Goal: Task Accomplishment & Management: Use online tool/utility

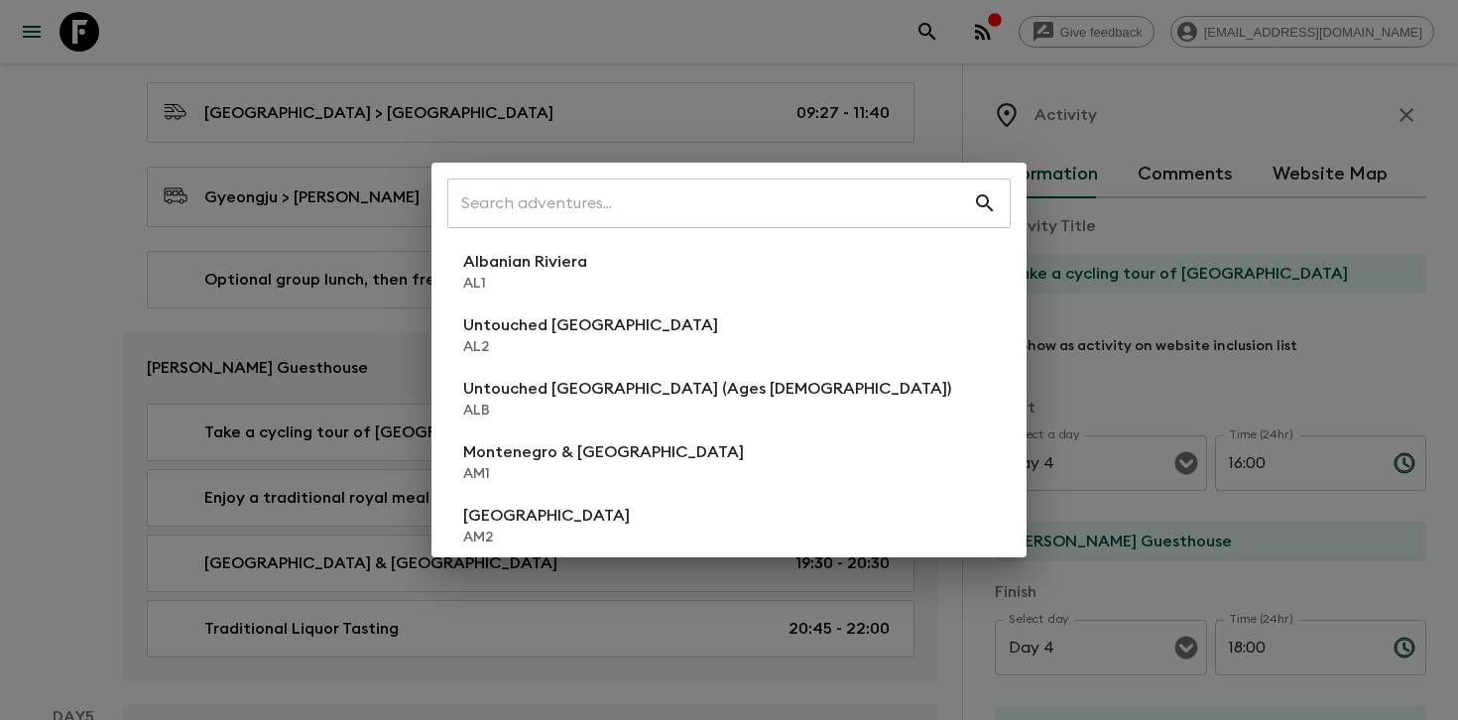
scroll to position [91, 0]
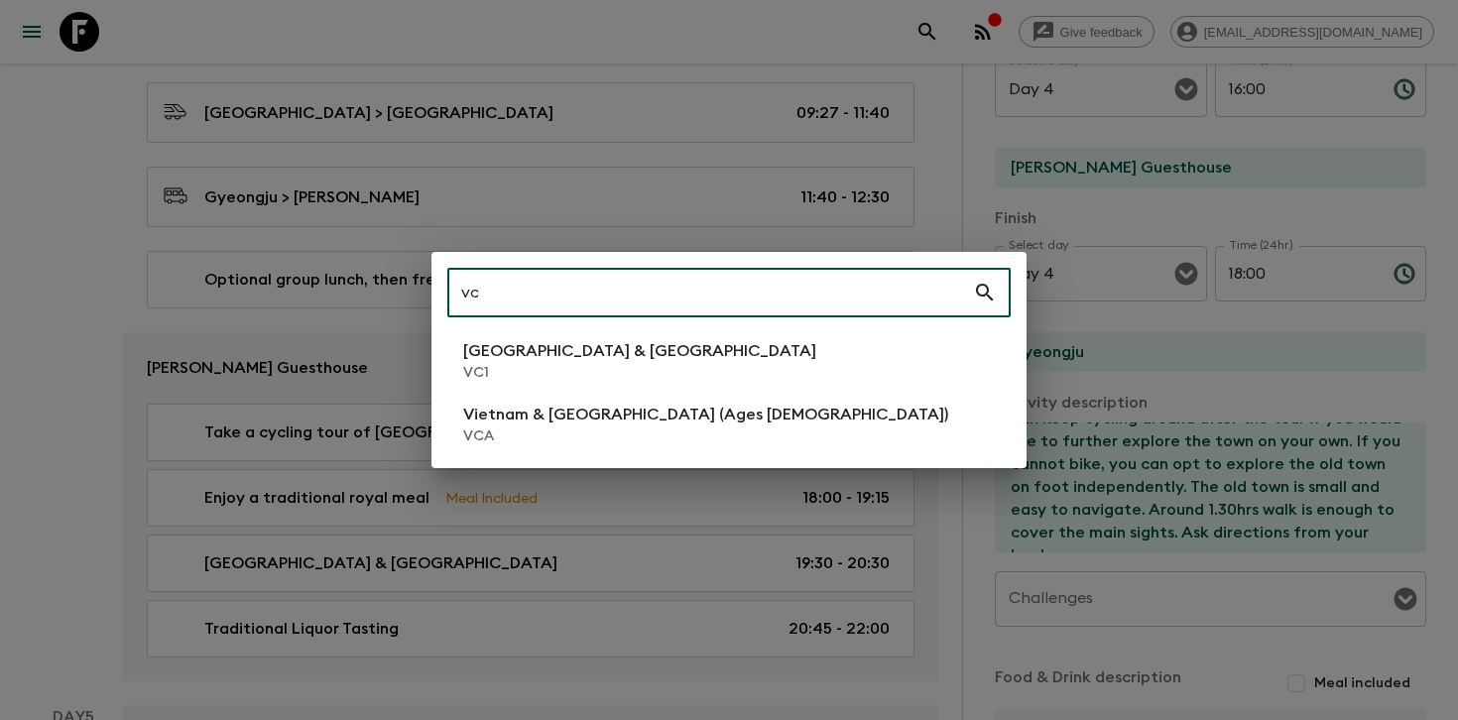
type input "vc"
click at [690, 371] on li "Vietnam & Cambodia VC1" at bounding box center [728, 361] width 563 height 56
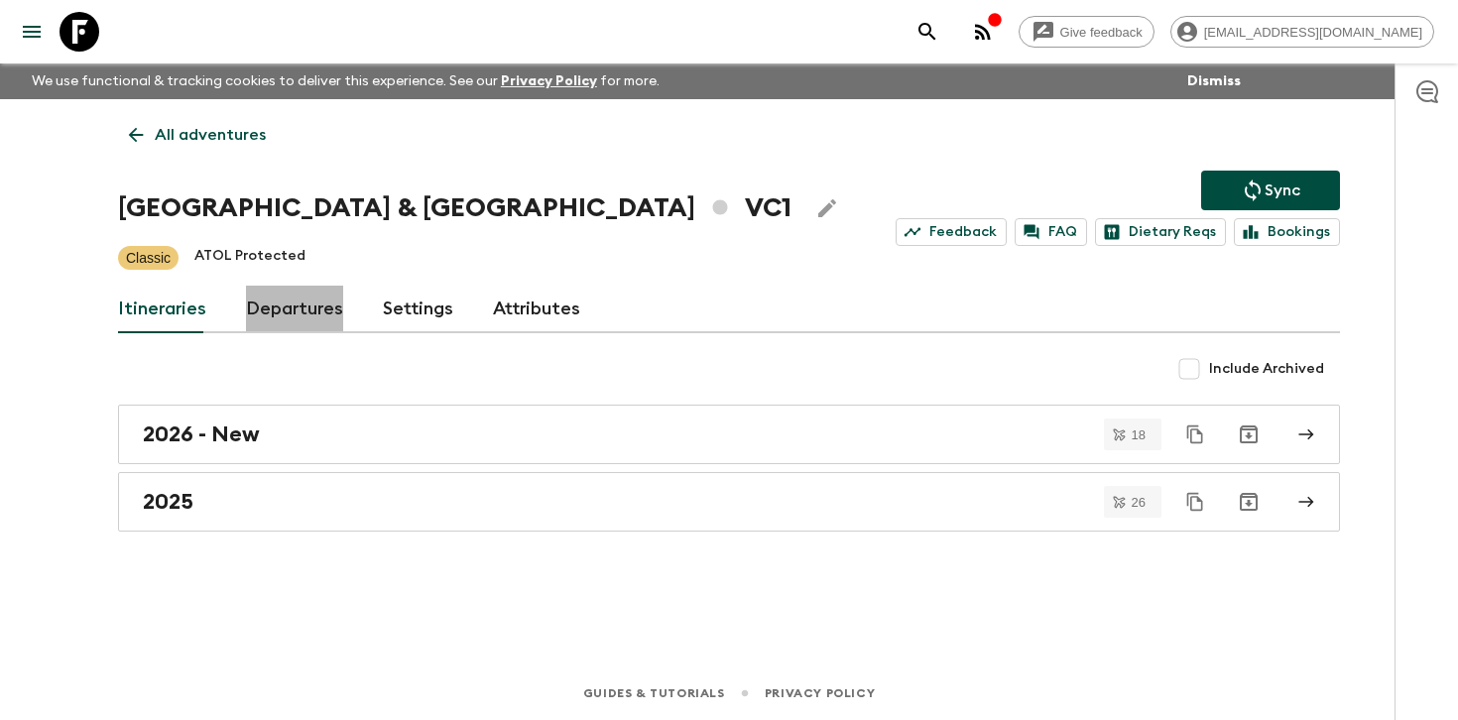
click at [300, 307] on link "Departures" at bounding box center [294, 310] width 97 height 48
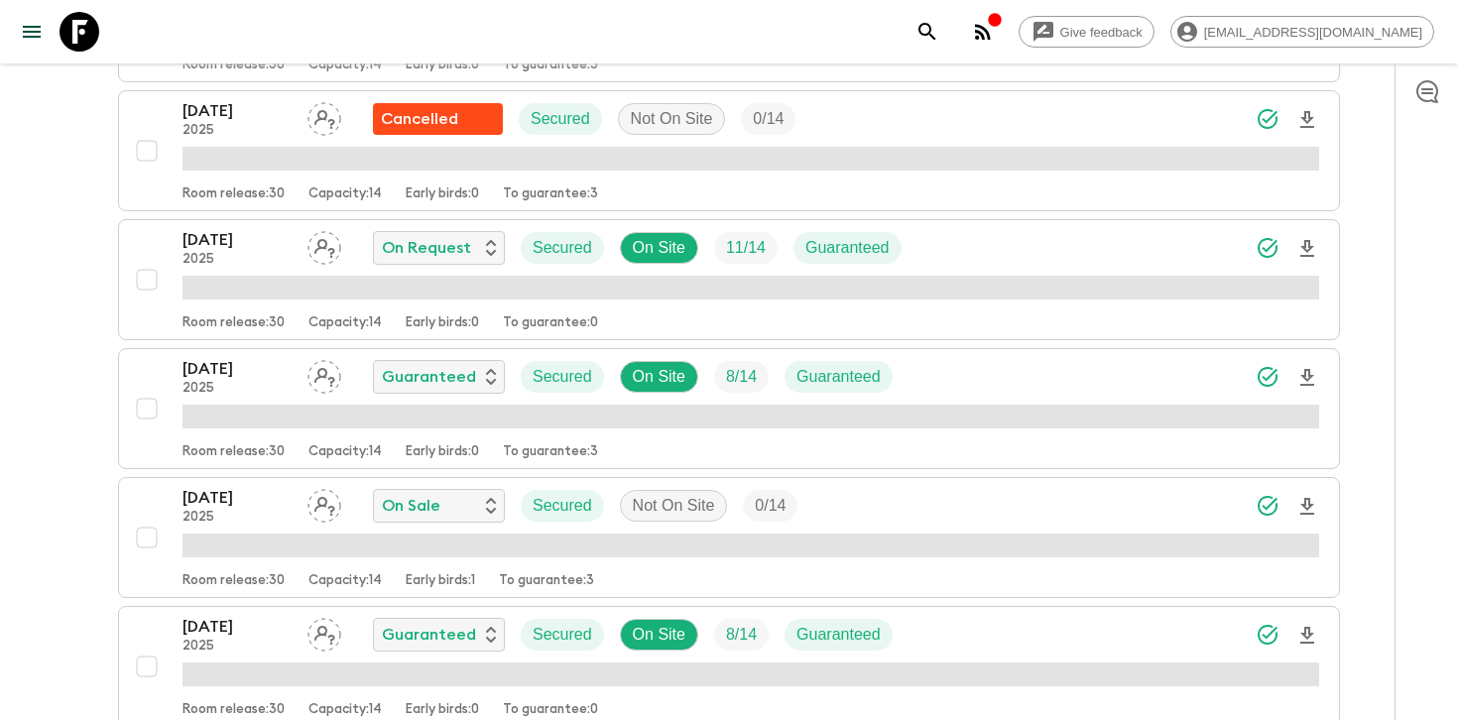
scroll to position [1966, 0]
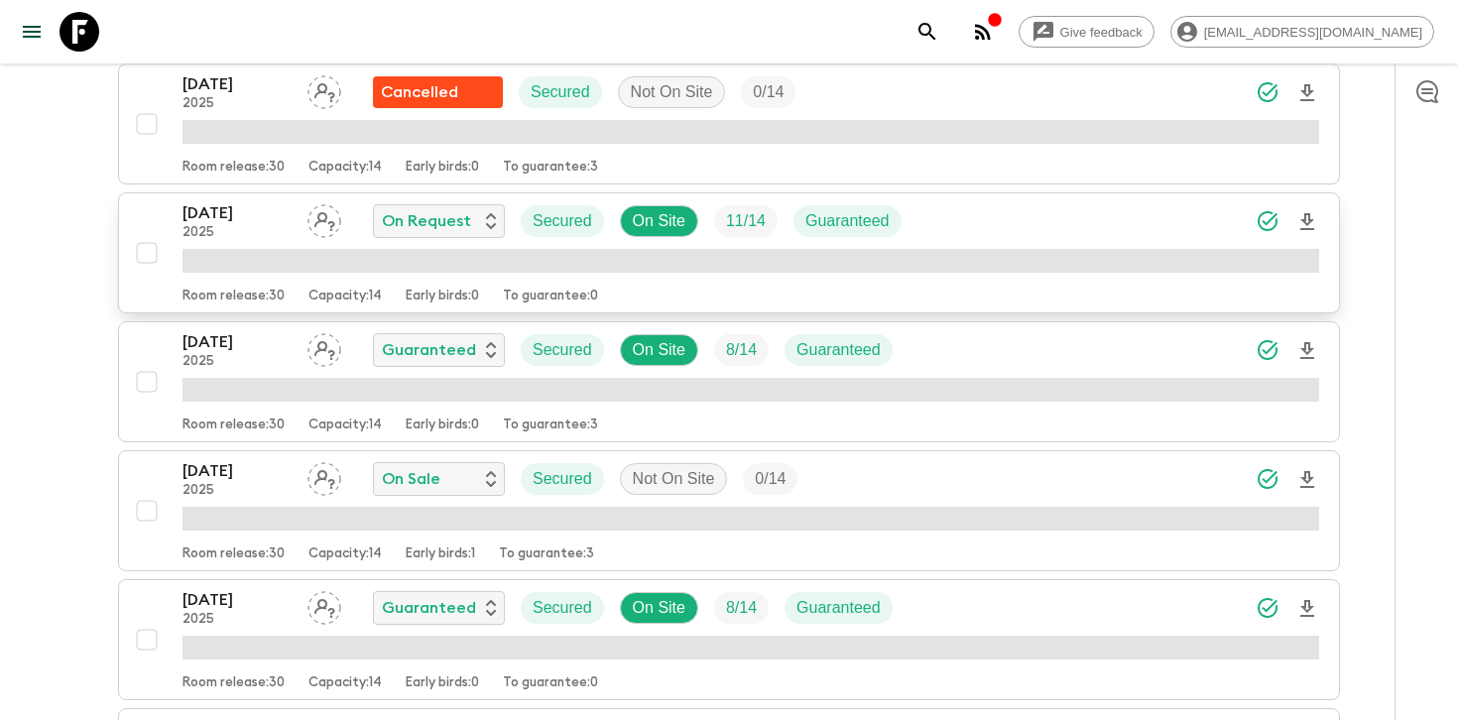
click at [1199, 218] on div "[DATE] 2025 On Request Secured On Site 11 / 14 Guaranteed" at bounding box center [750, 221] width 1137 height 40
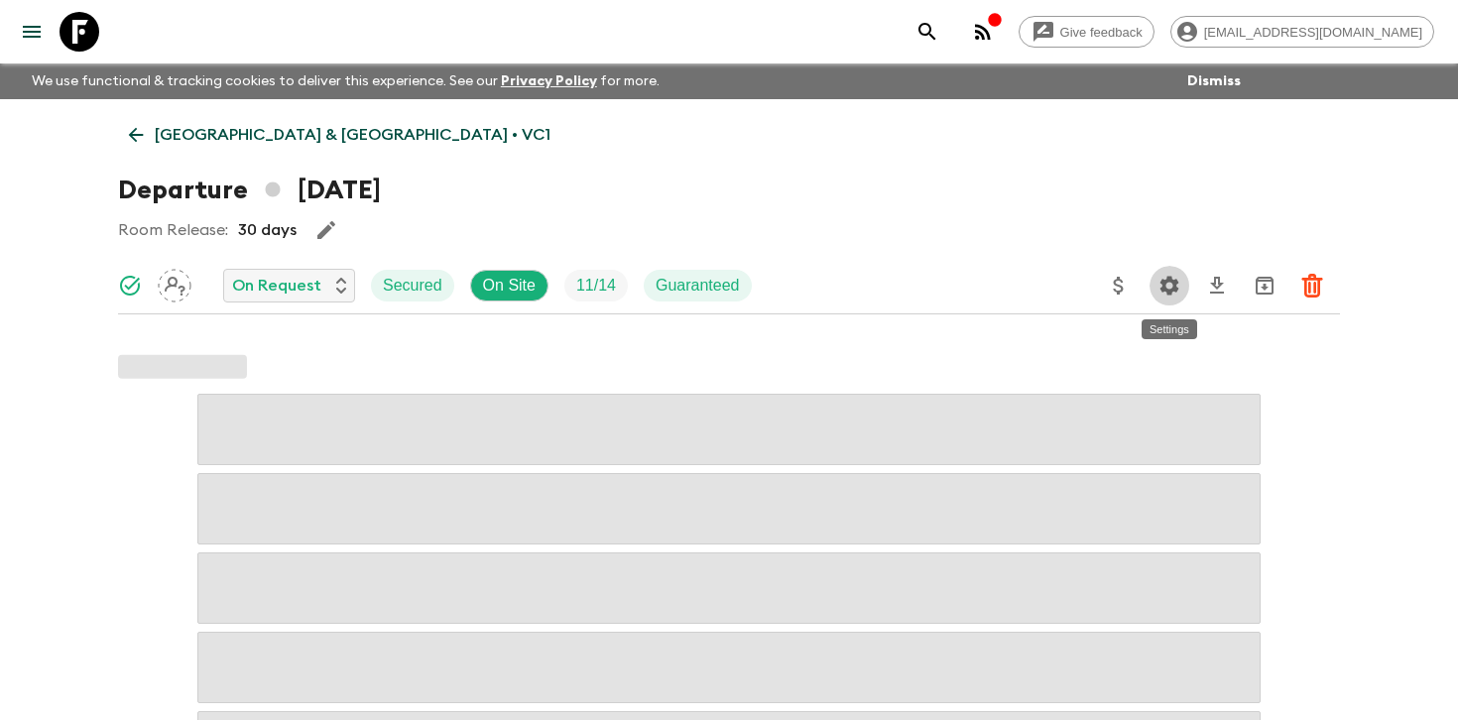
click at [1170, 284] on icon "Settings" at bounding box center [1169, 286] width 24 height 24
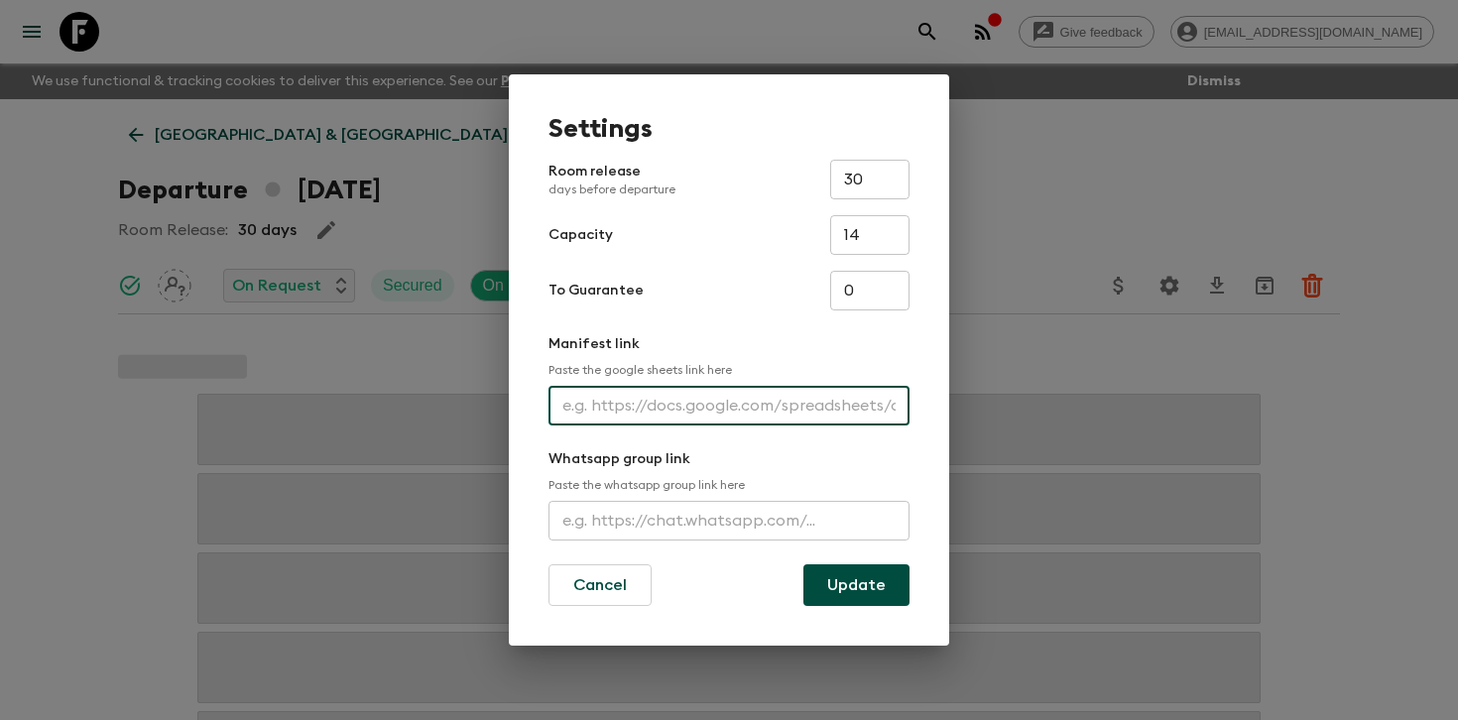
paste input "[URL][DOMAIN_NAME]"
type input "[URL][DOMAIN_NAME]"
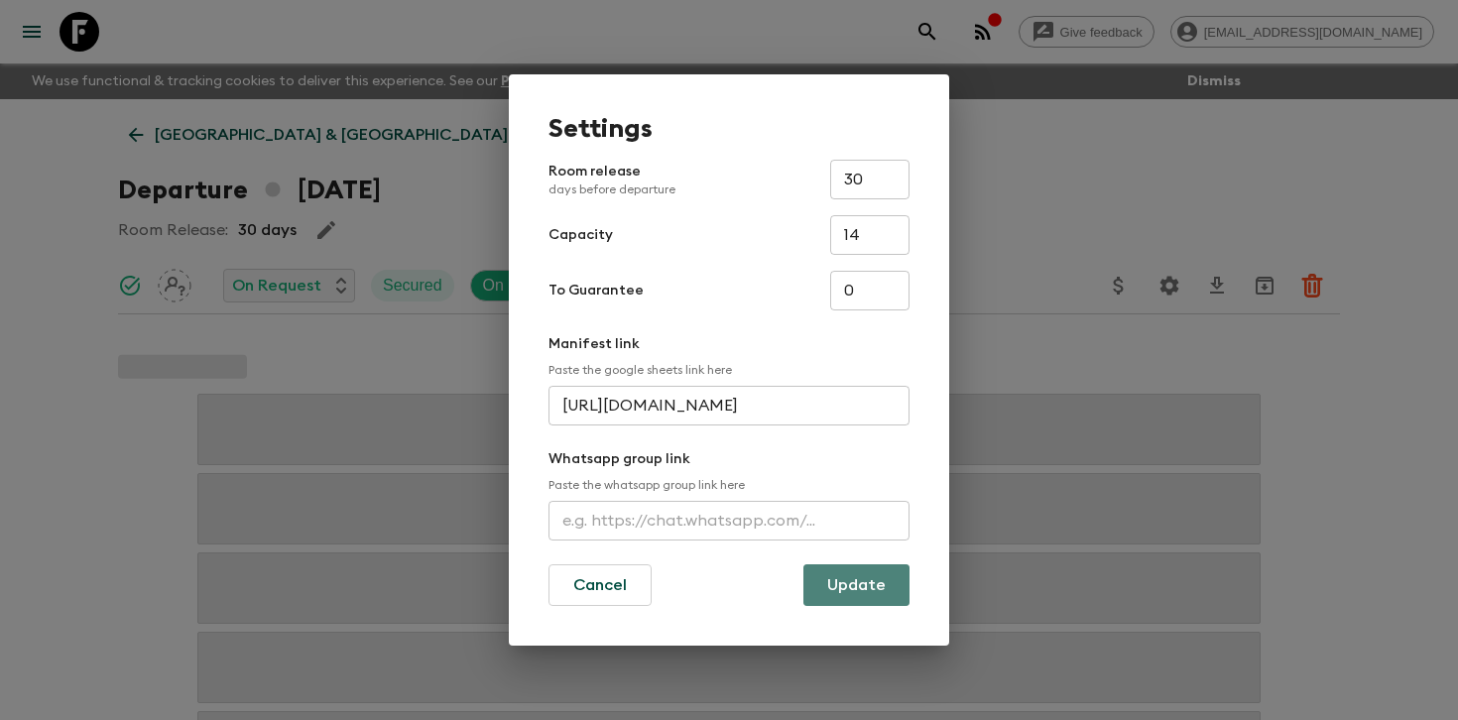
click at [817, 573] on button "Update" at bounding box center [856, 585] width 106 height 42
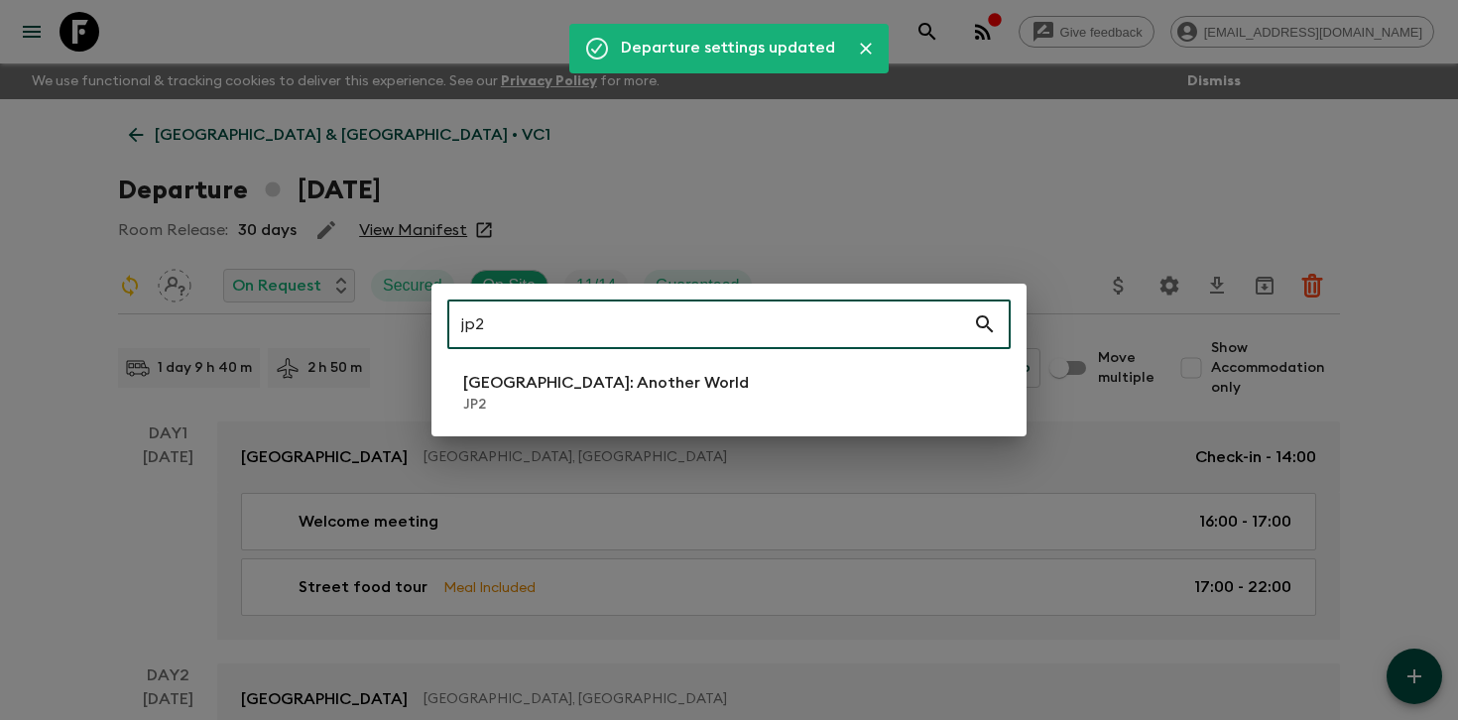
type input "jp2"
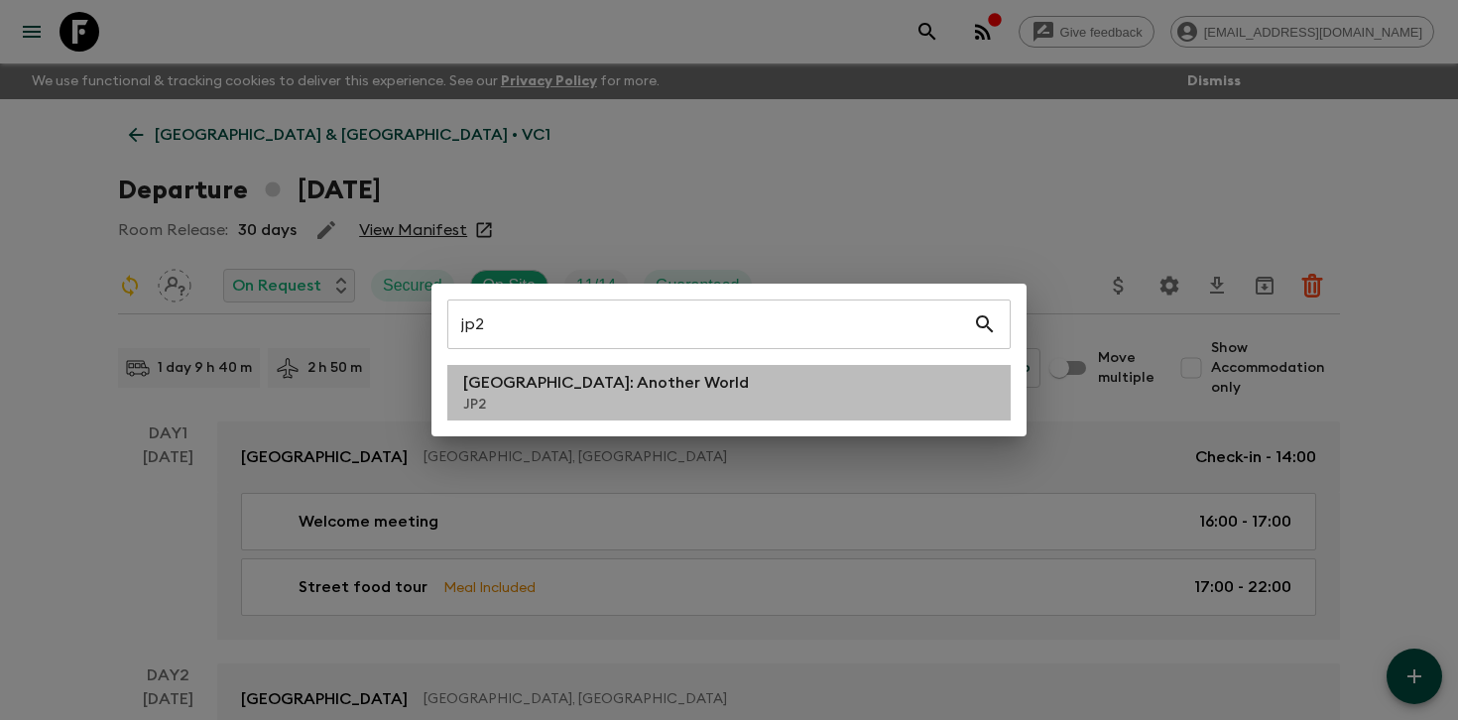
click at [623, 386] on p "[GEOGRAPHIC_DATA]: Another World" at bounding box center [606, 383] width 286 height 24
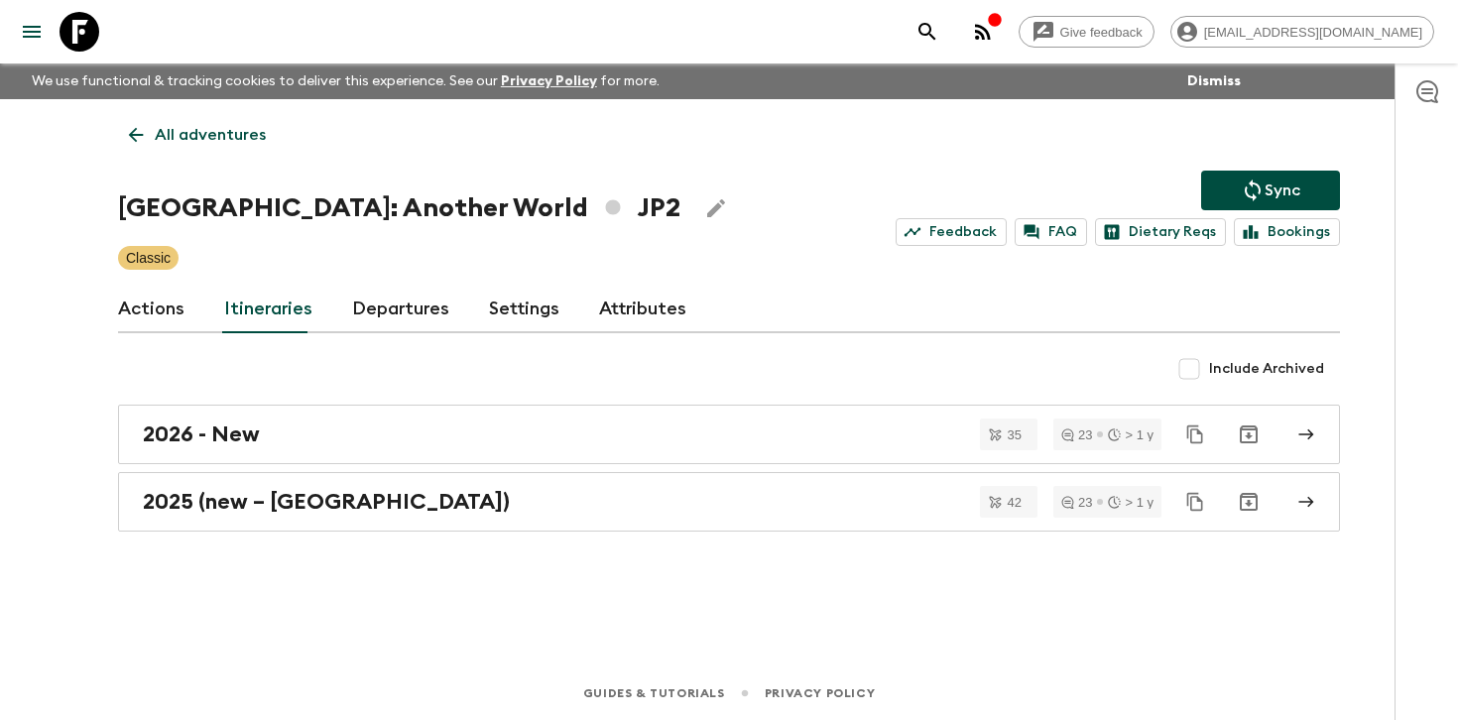
click at [419, 314] on link "Departures" at bounding box center [400, 310] width 97 height 48
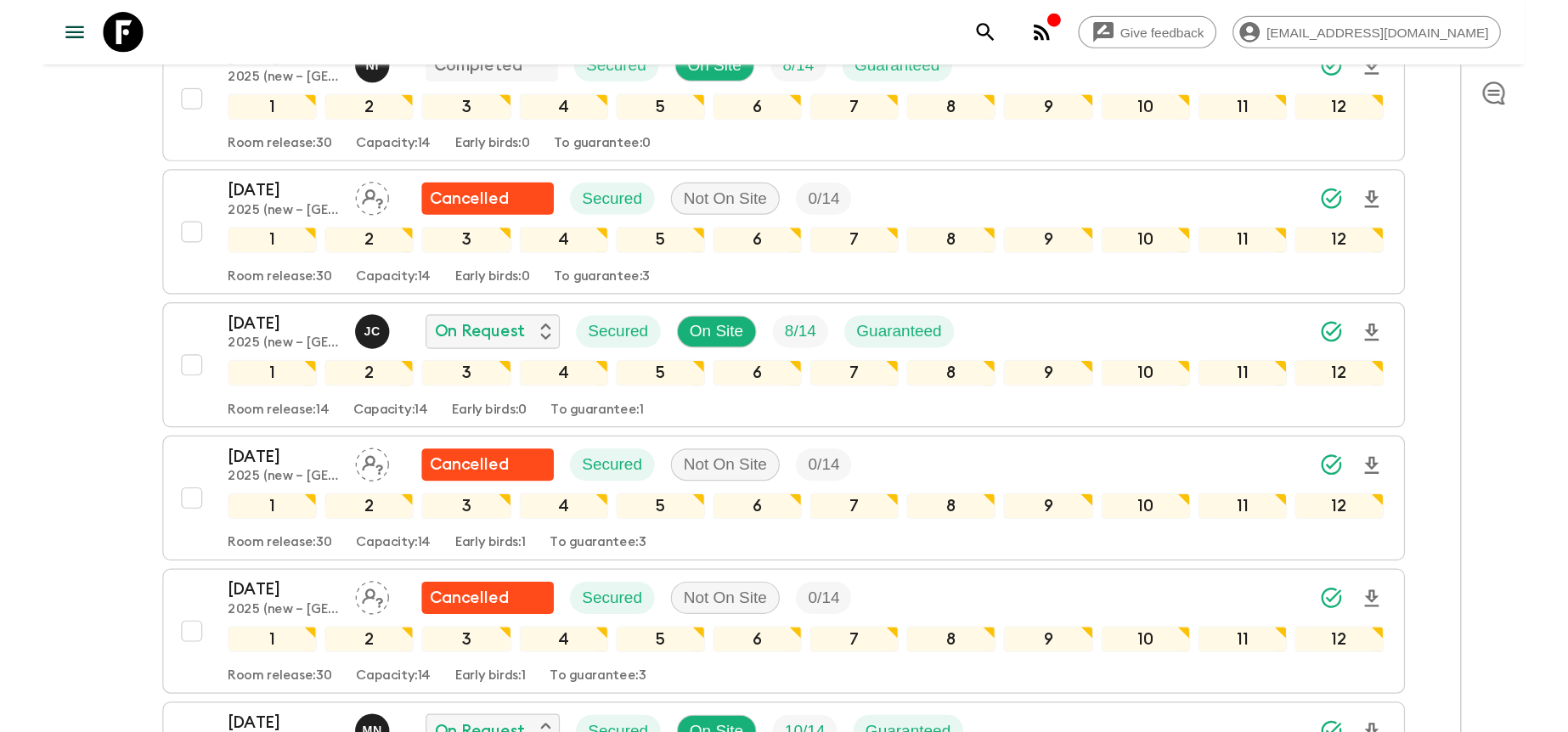
scroll to position [2624, 0]
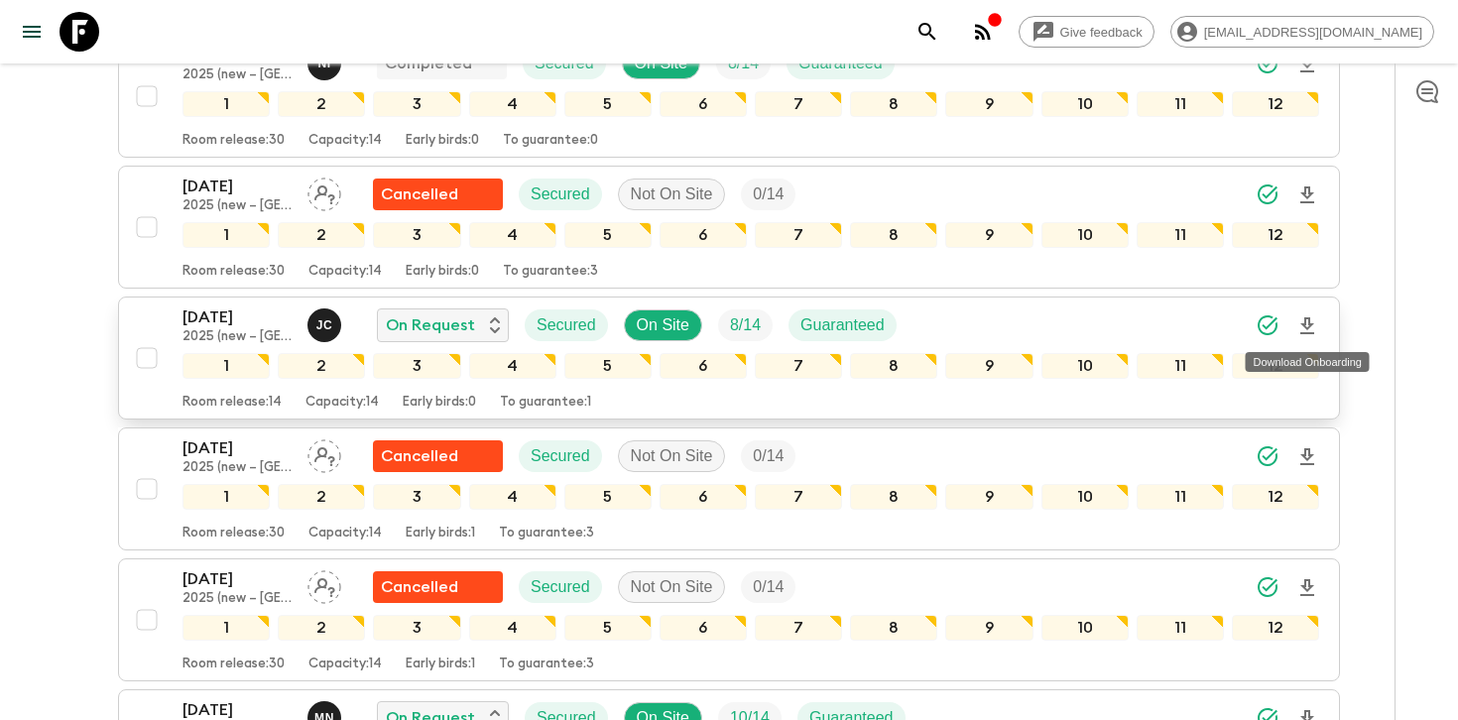
click at [1303, 321] on icon "Download Onboarding" at bounding box center [1307, 326] width 24 height 24
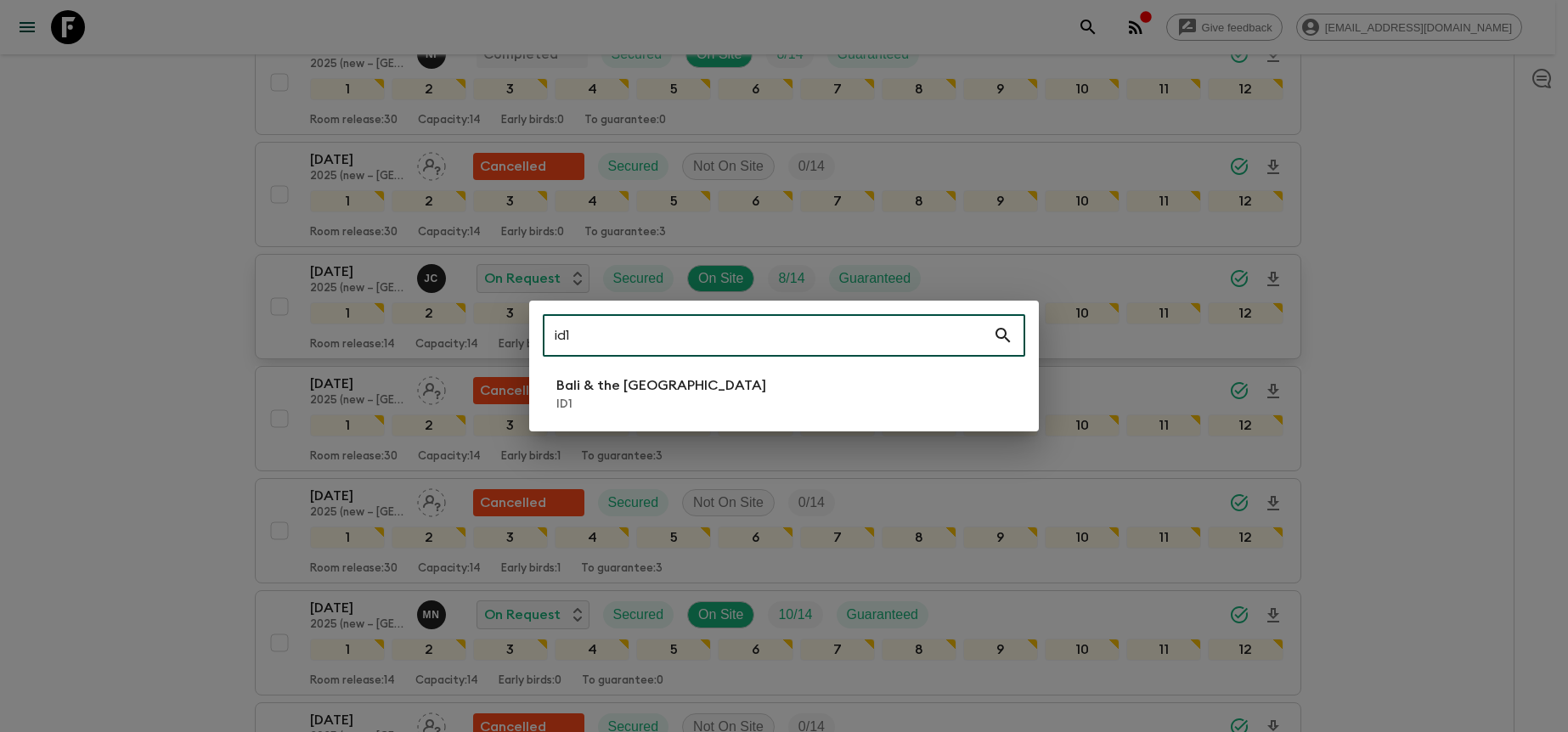
type input "id1"
click at [847, 385] on li "Bali & the [GEOGRAPHIC_DATA] ID1" at bounding box center [784, 394] width 482 height 48
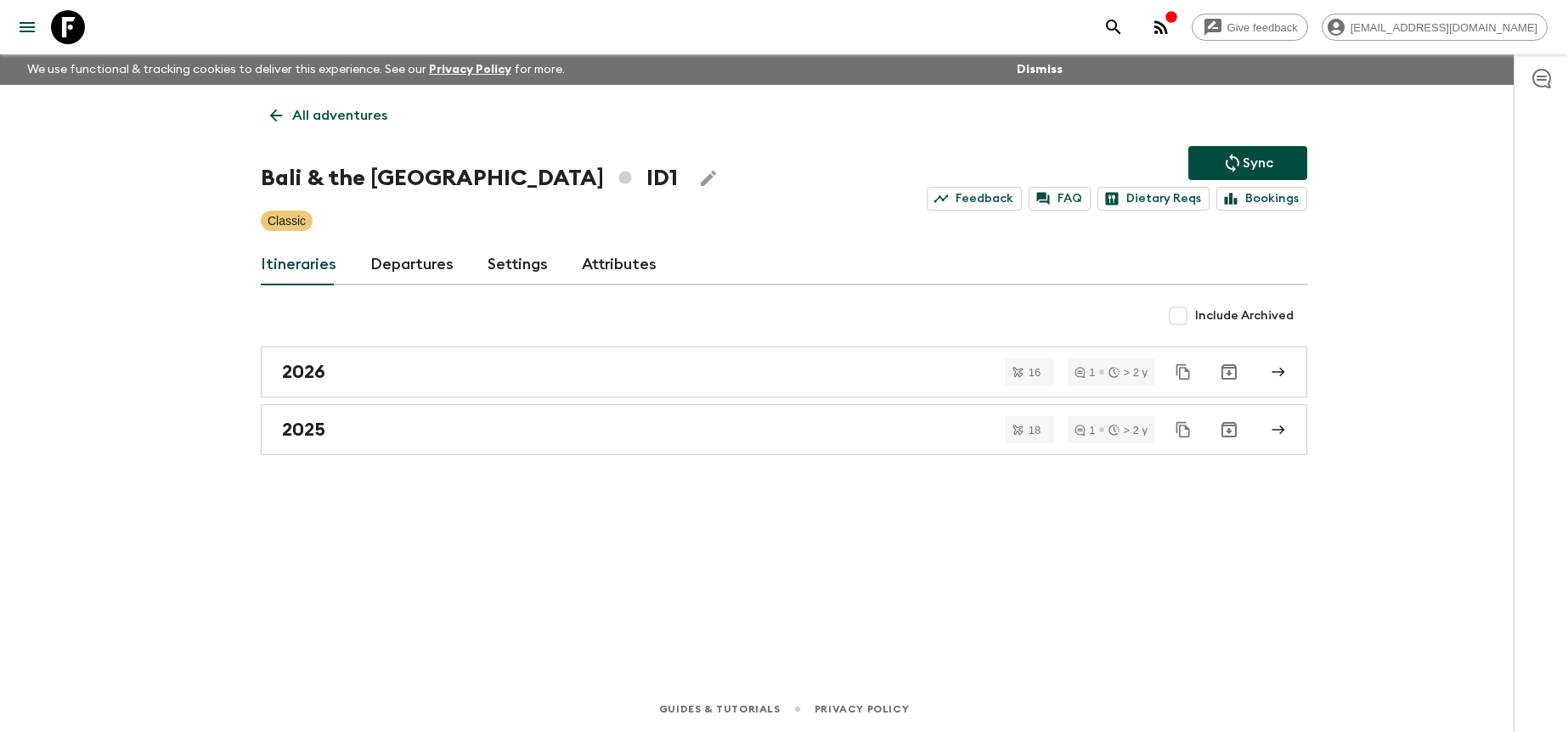
click at [439, 273] on link "Departures" at bounding box center [411, 265] width 83 height 41
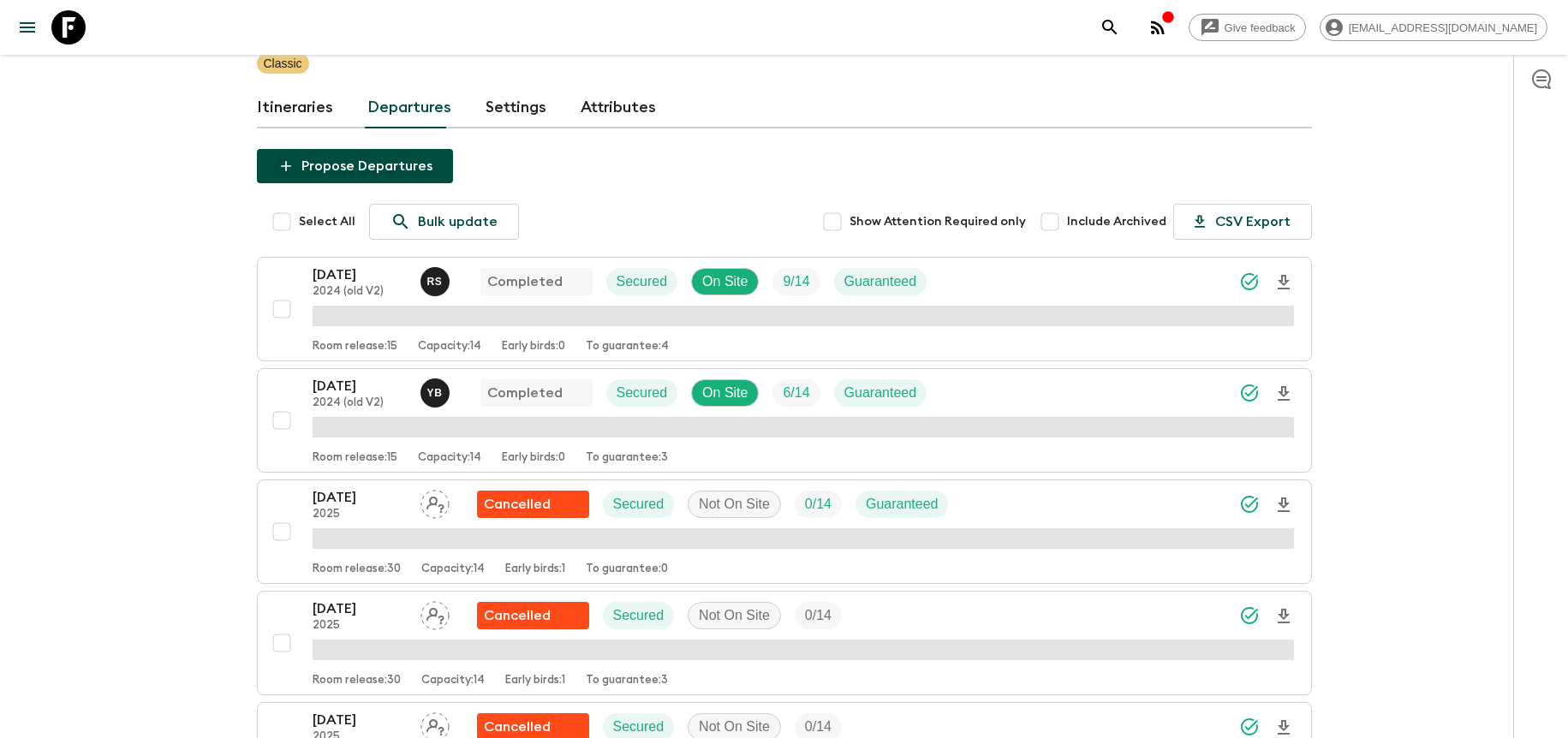
scroll to position [268, 0]
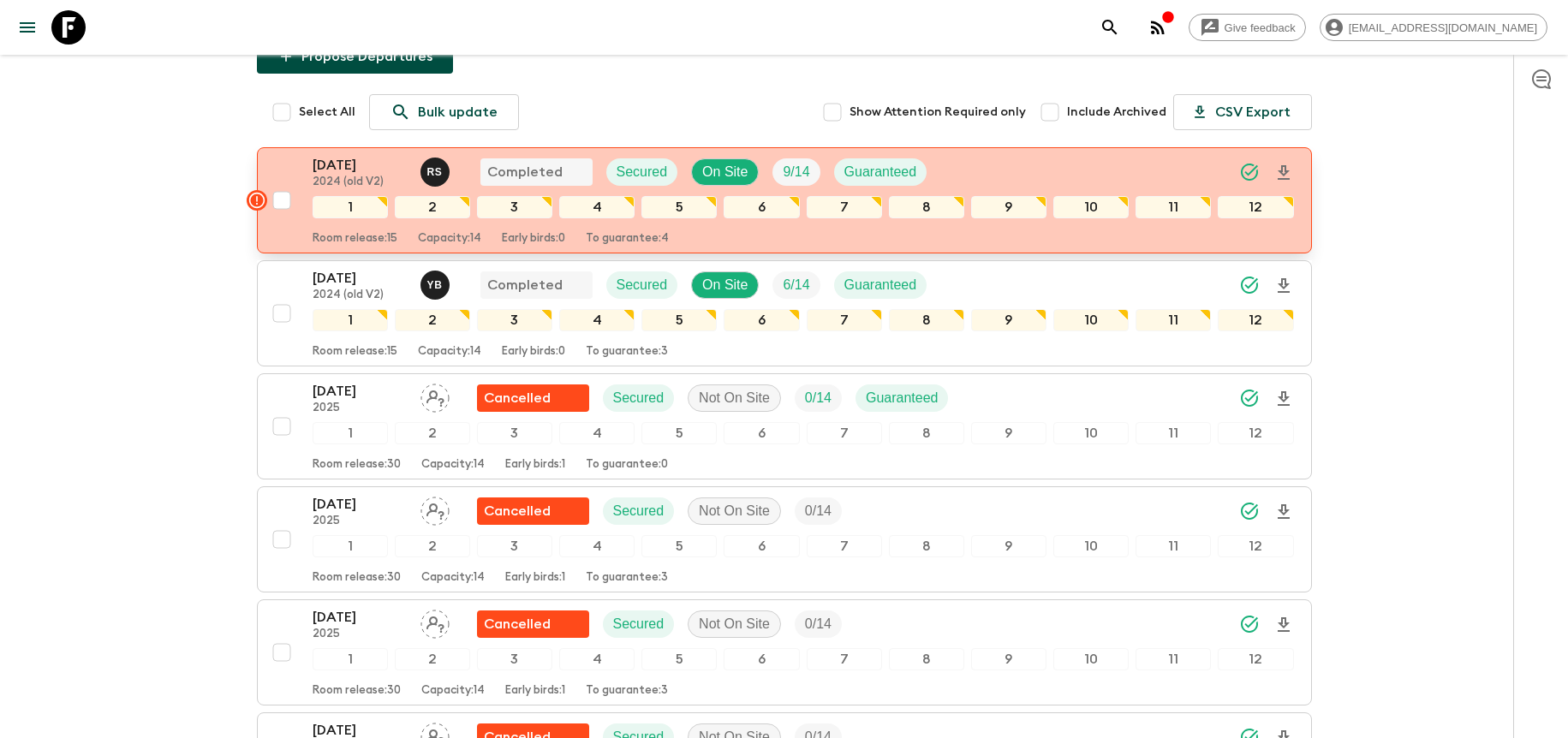
click at [277, 197] on input "checkbox" at bounding box center [281, 200] width 35 height 35
checkbox input "true"
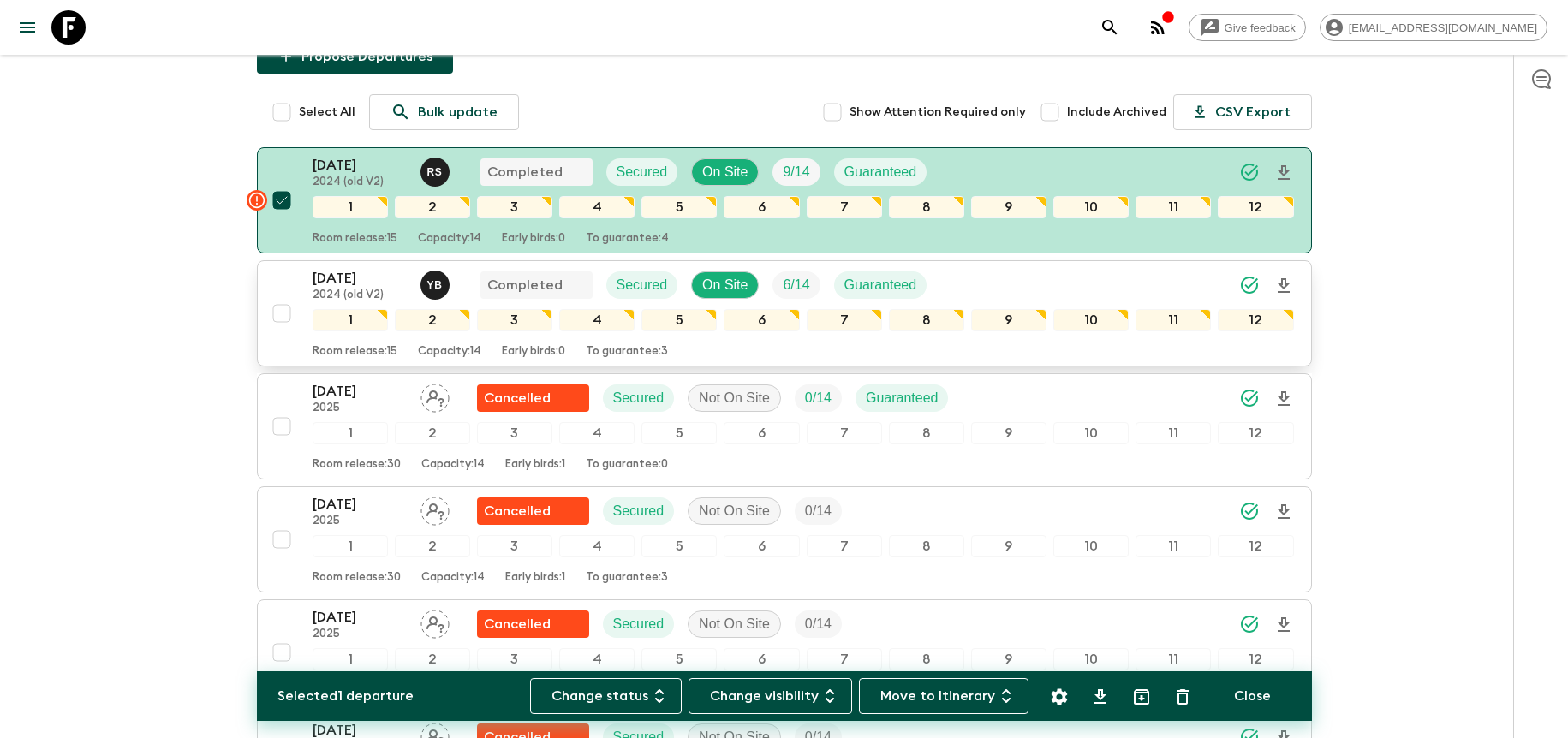
click at [284, 315] on input "checkbox" at bounding box center [281, 313] width 35 height 35
checkbox input "true"
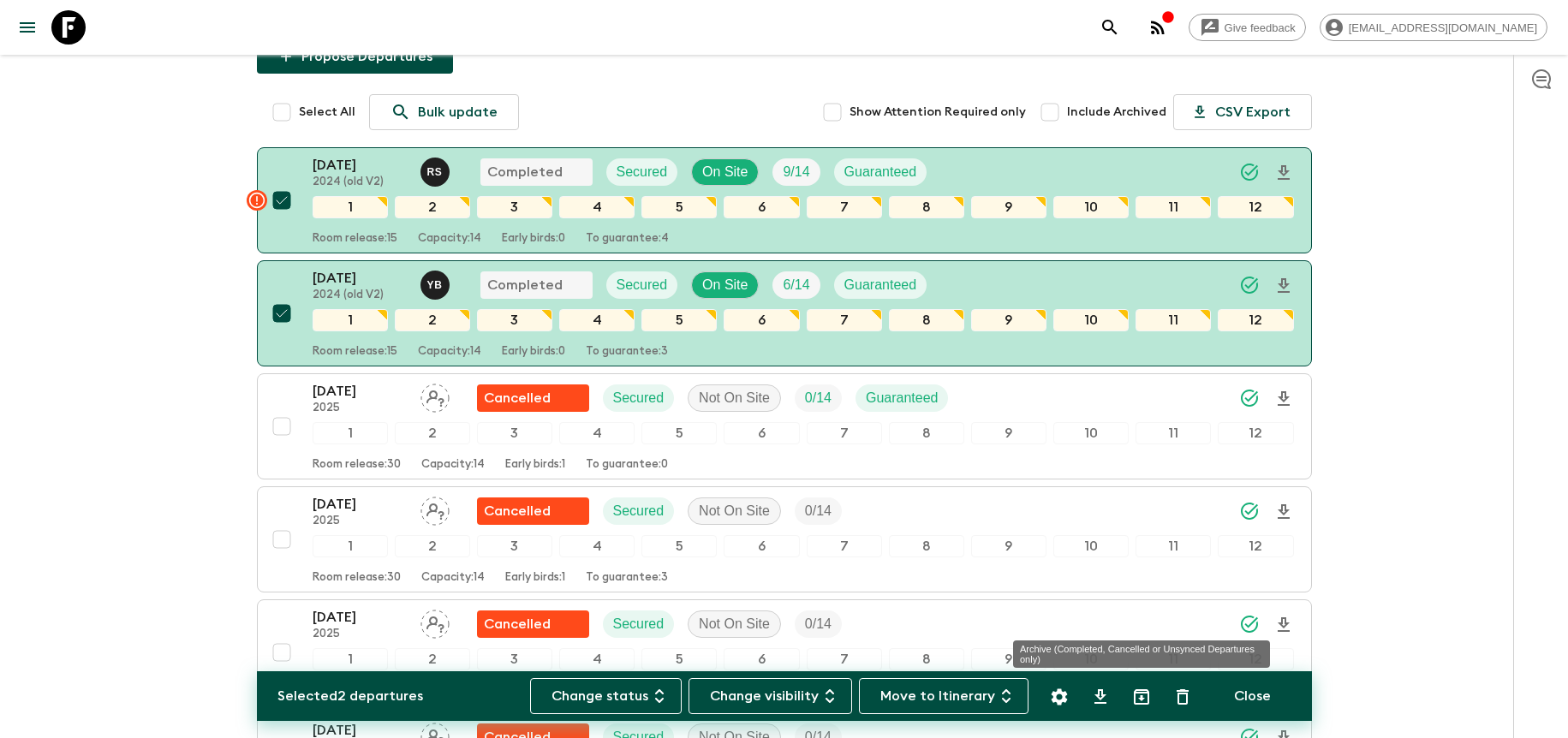
click at [1143, 621] on icon "Archive (Completed, Cancelled or Unsynced Departures only)" at bounding box center [1141, 697] width 21 height 21
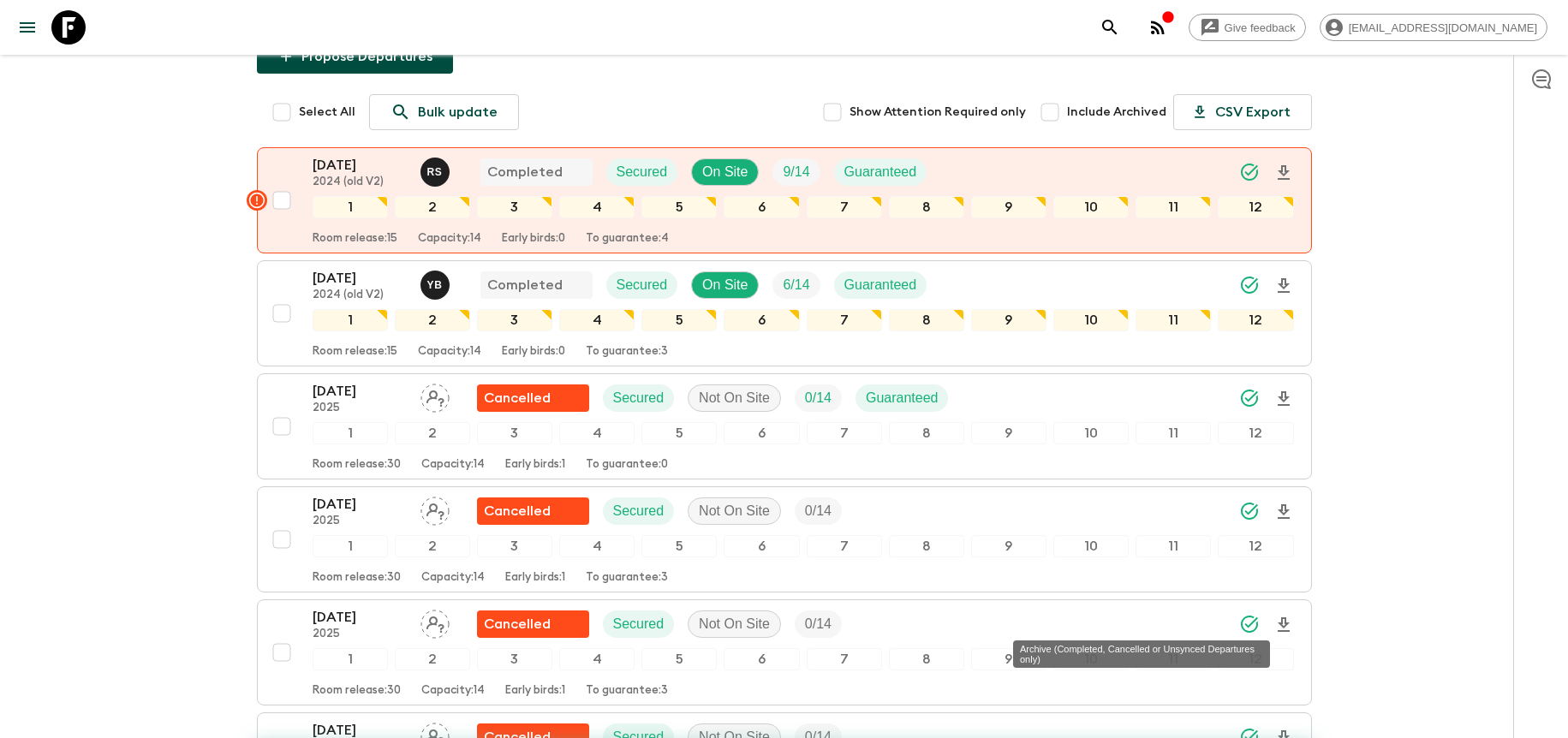
checkbox input "false"
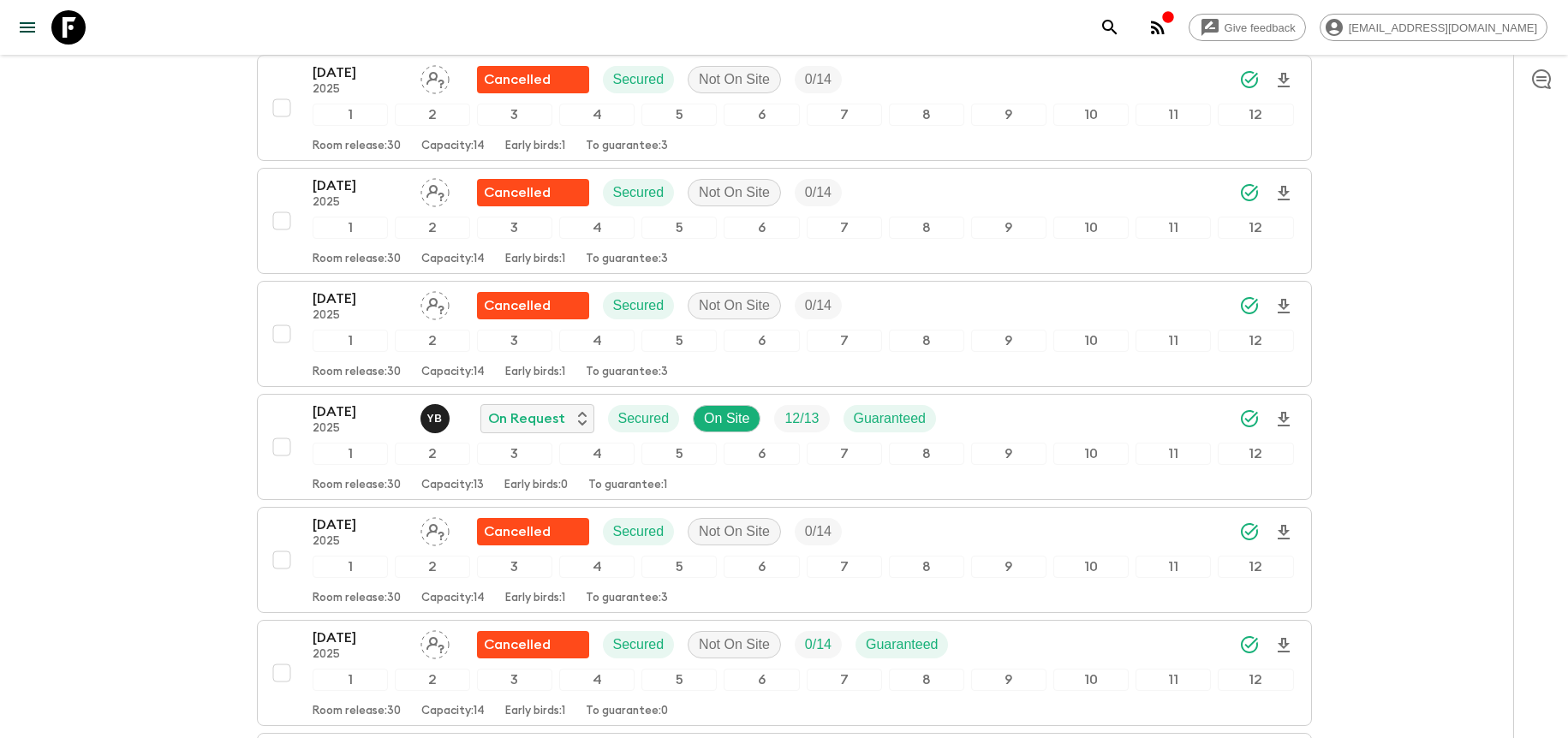
scroll to position [476, 0]
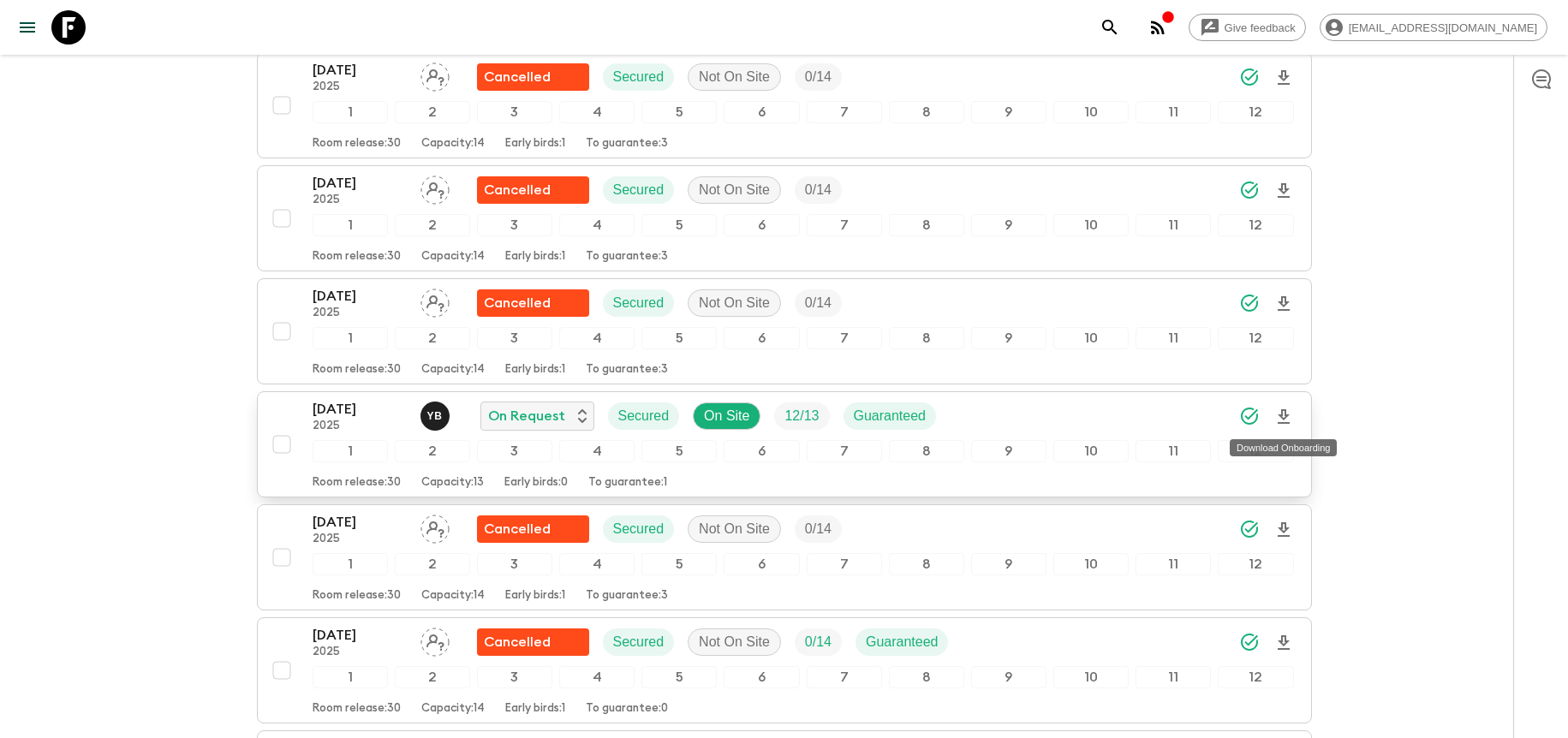
click at [1258, 411] on icon "Download Onboarding" at bounding box center [1284, 417] width 21 height 21
